Goal: Task Accomplishment & Management: Use online tool/utility

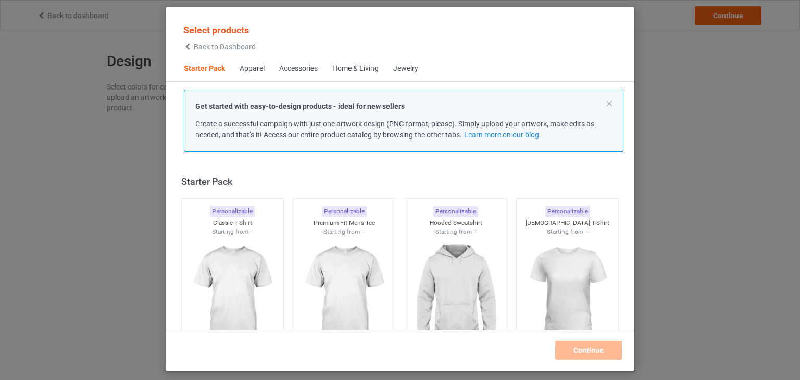
scroll to position [14, 0]
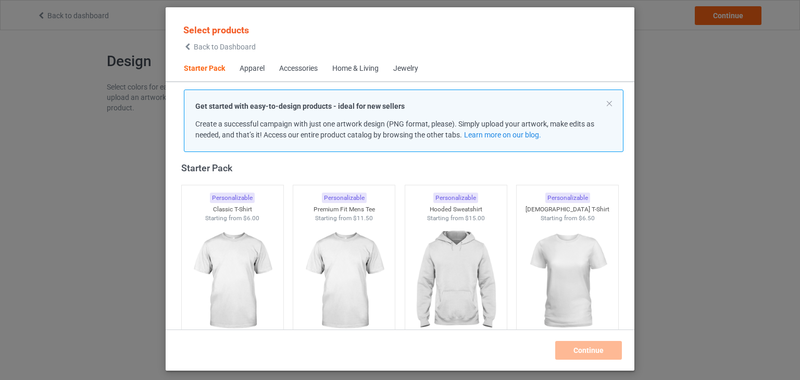
click at [257, 70] on div "Apparel" at bounding box center [251, 69] width 25 height 10
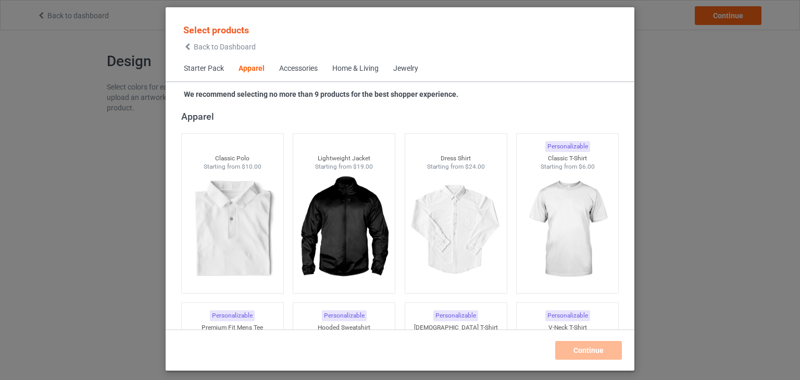
click at [205, 68] on span "Starter Pack" at bounding box center [203, 68] width 55 height 25
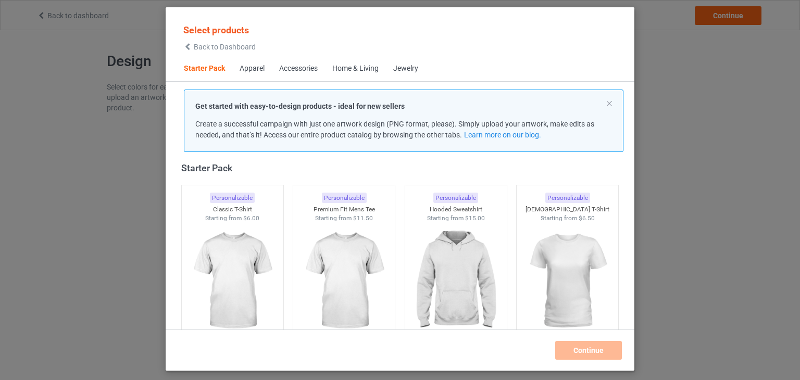
click at [286, 69] on div "Accessories" at bounding box center [298, 69] width 39 height 10
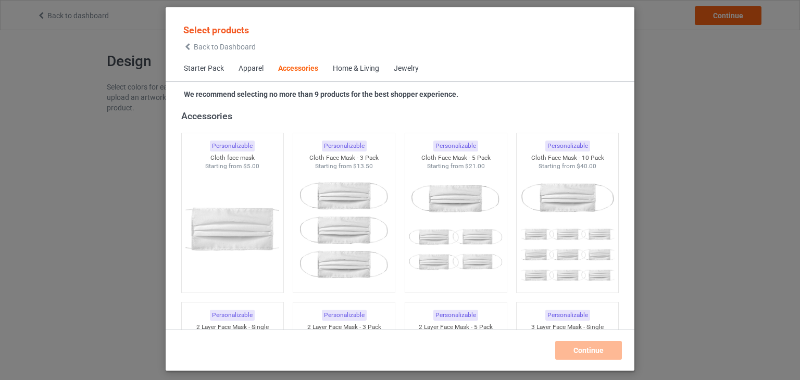
click at [345, 67] on div "Home & Living" at bounding box center [356, 69] width 46 height 10
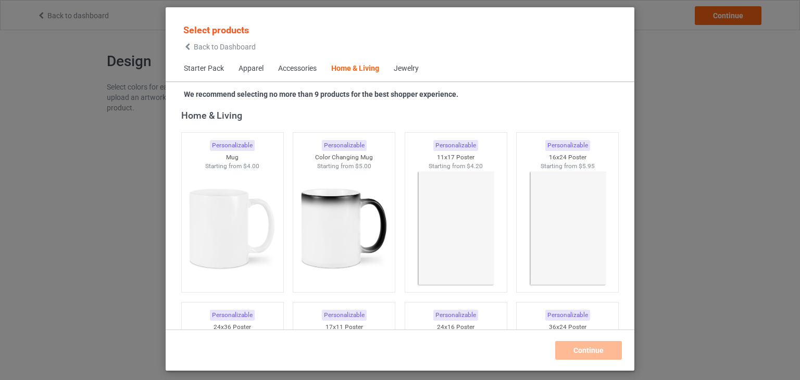
click at [391, 74] on span "Jewelry" at bounding box center [406, 68] width 40 height 25
click at [409, 69] on div "Jewelry" at bounding box center [406, 69] width 25 height 10
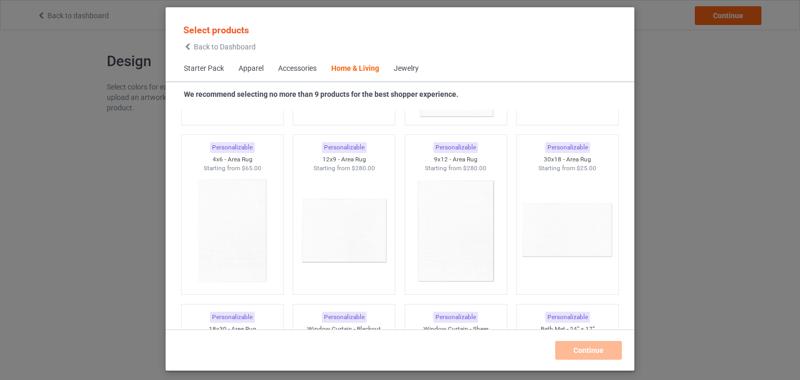
click at [296, 69] on div "Accessories" at bounding box center [297, 69] width 39 height 10
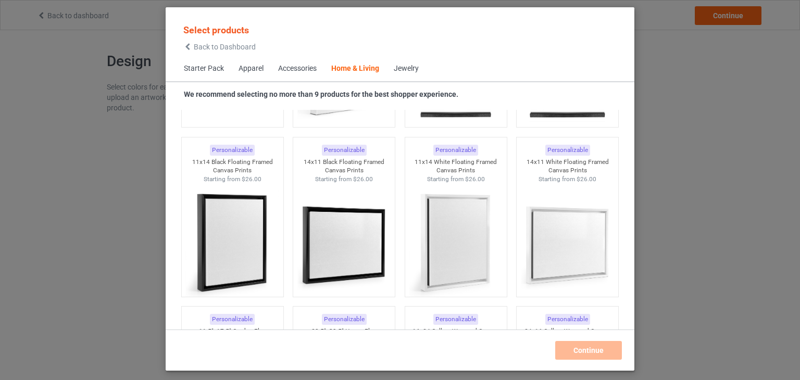
click at [308, 63] on span "Accessories" at bounding box center [297, 68] width 53 height 25
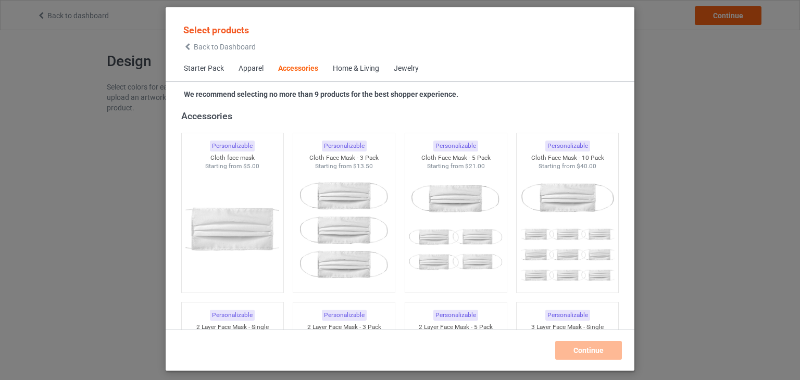
click at [259, 63] on span "Apparel" at bounding box center [251, 68] width 40 height 25
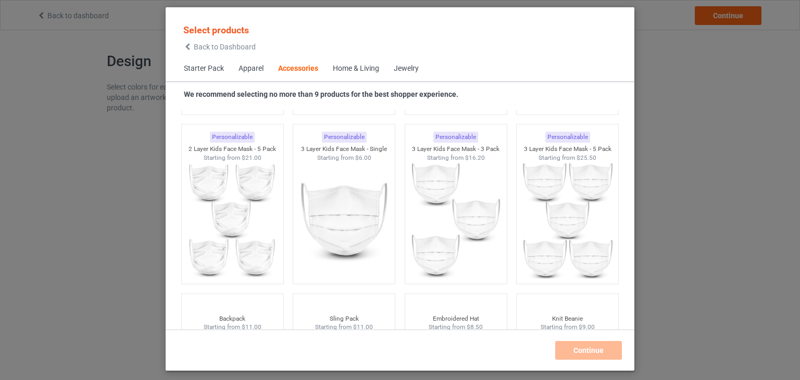
scroll to position [2863, 0]
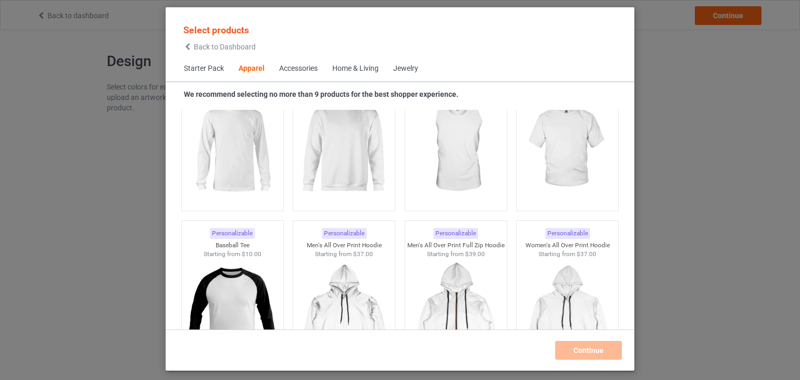
scroll to position [539, 0]
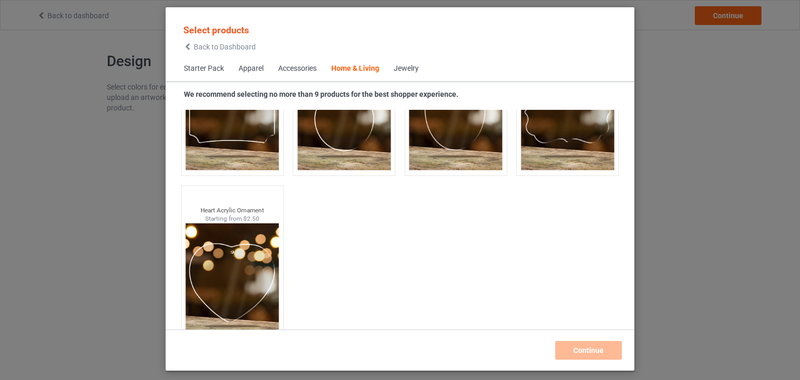
scroll to position [11272, 0]
